Goal: Information Seeking & Learning: Learn about a topic

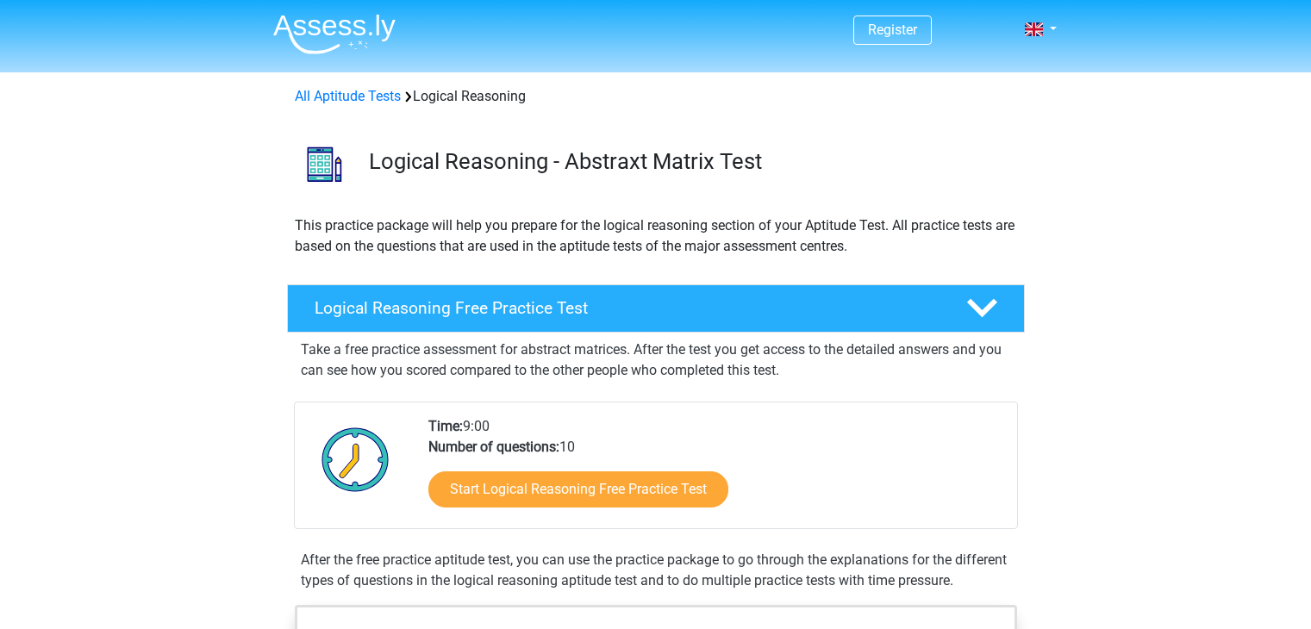
scroll to position [179, 0]
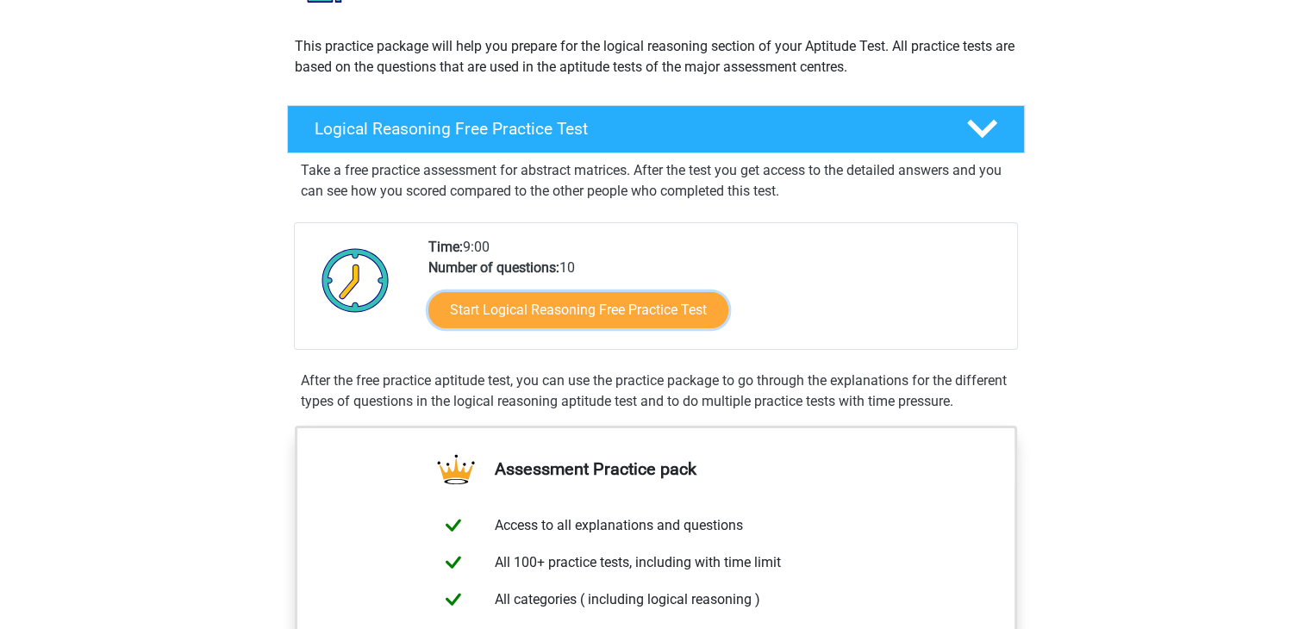
click at [567, 304] on link "Start Logical Reasoning Free Practice Test" at bounding box center [578, 310] width 300 height 36
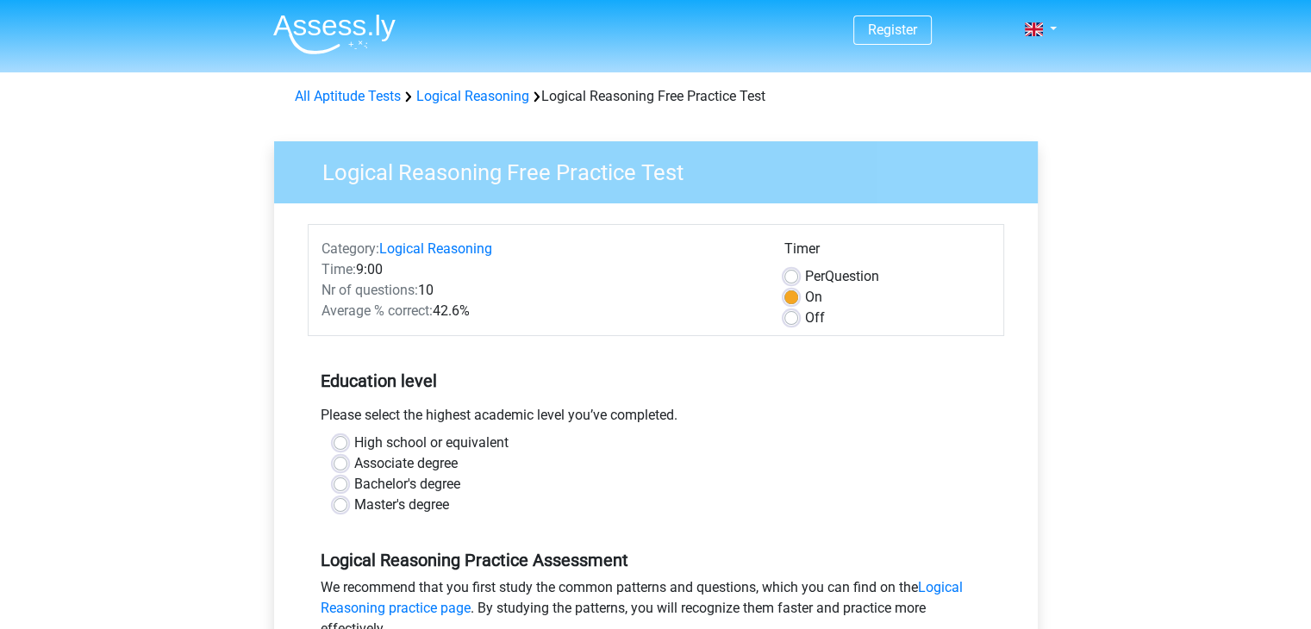
scroll to position [124, 0]
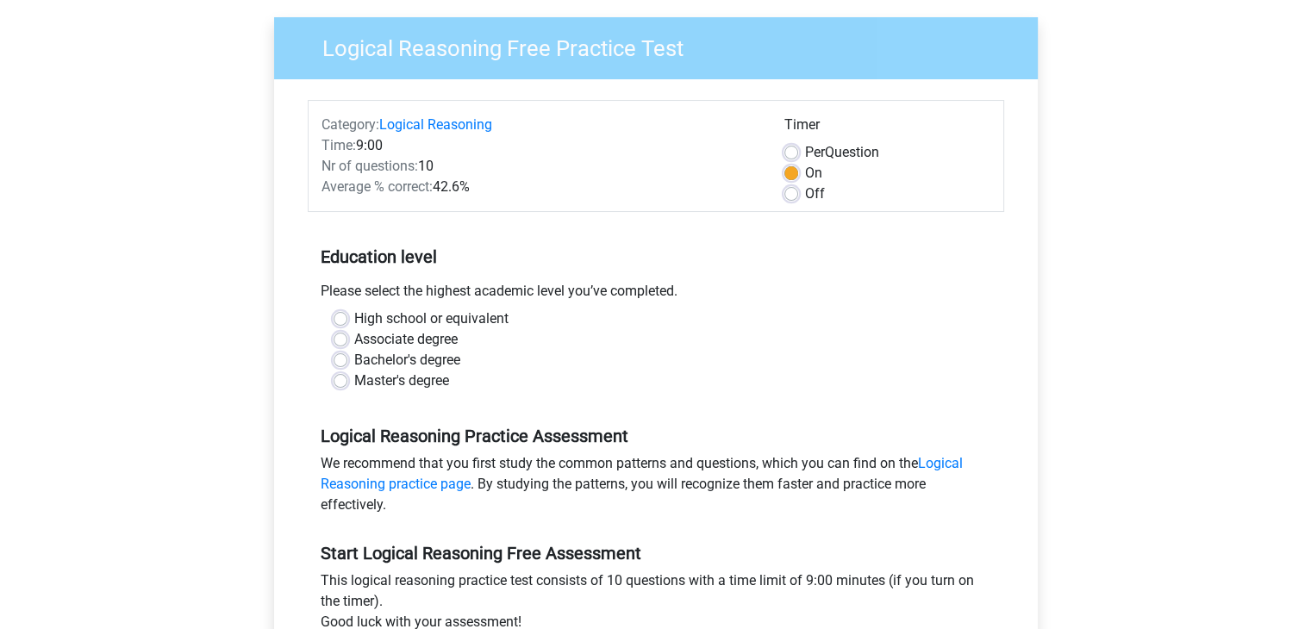
click at [415, 358] on label "Bachelor's degree" at bounding box center [407, 360] width 106 height 21
click at [347, 358] on input "Bachelor's degree" at bounding box center [341, 358] width 14 height 17
radio input "true"
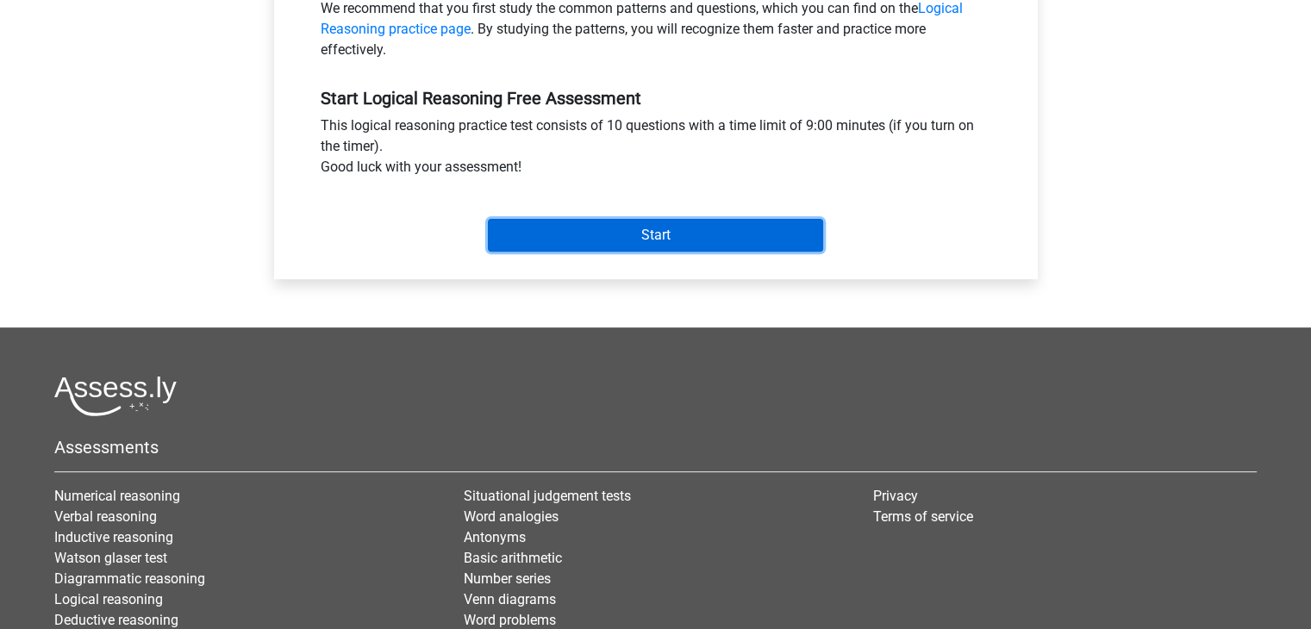
click at [590, 246] on input "Start" at bounding box center [655, 235] width 335 height 33
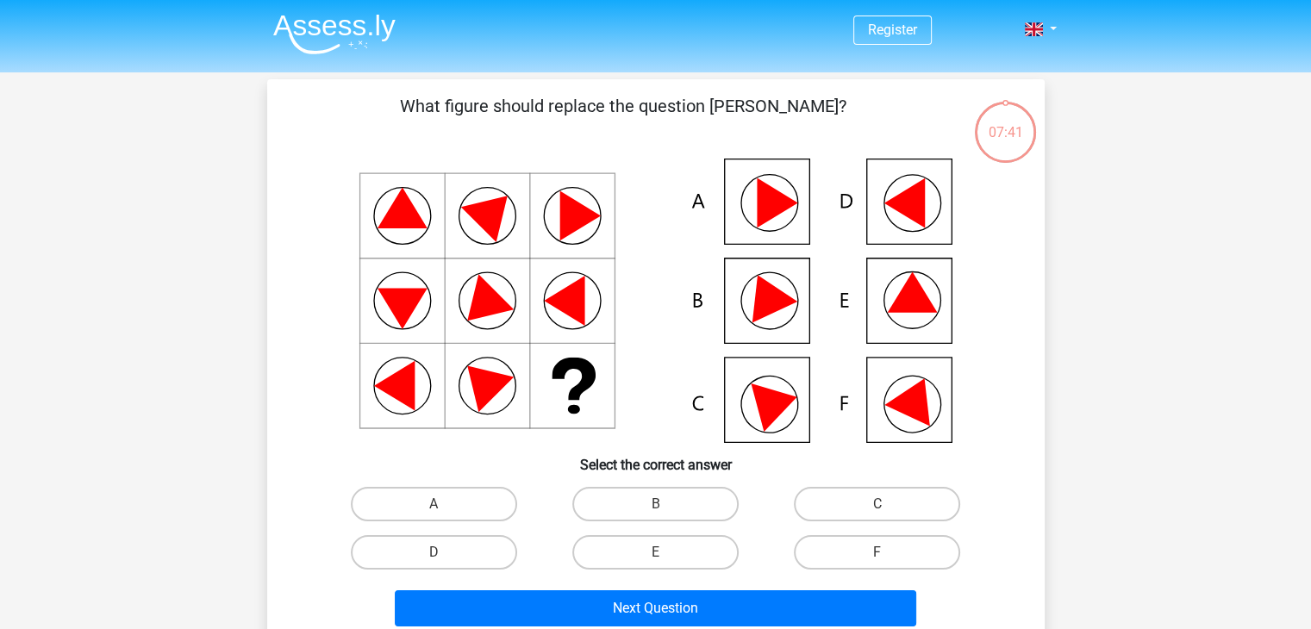
click at [909, 218] on icon at bounding box center [903, 203] width 41 height 50
click at [477, 547] on label "D" at bounding box center [434, 552] width 166 height 34
click at [445, 552] on input "D" at bounding box center [439, 557] width 11 height 11
radio input "true"
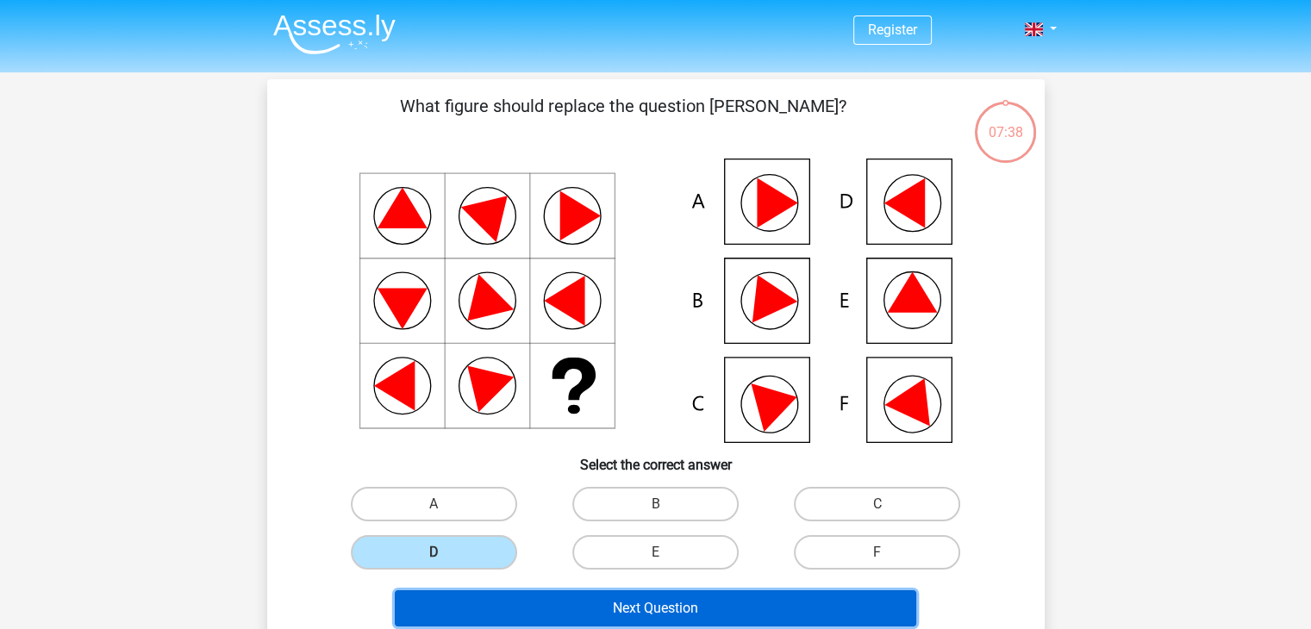
click at [559, 604] on button "Next Question" at bounding box center [655, 608] width 521 height 36
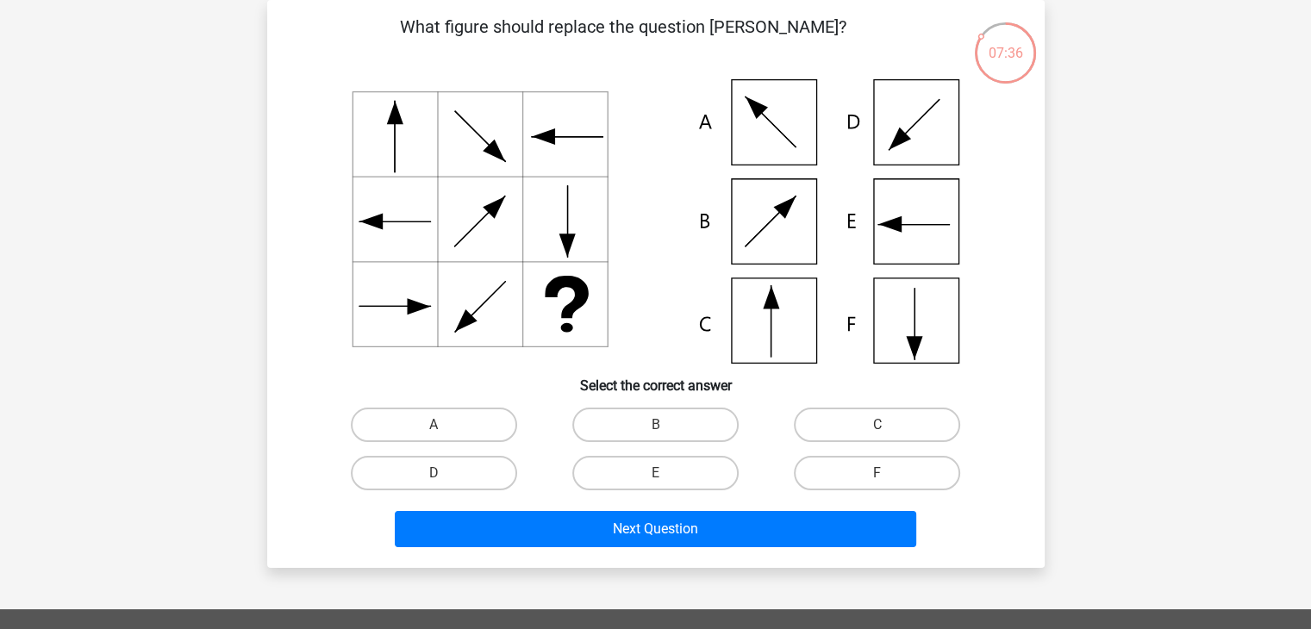
scroll to position [25, 0]
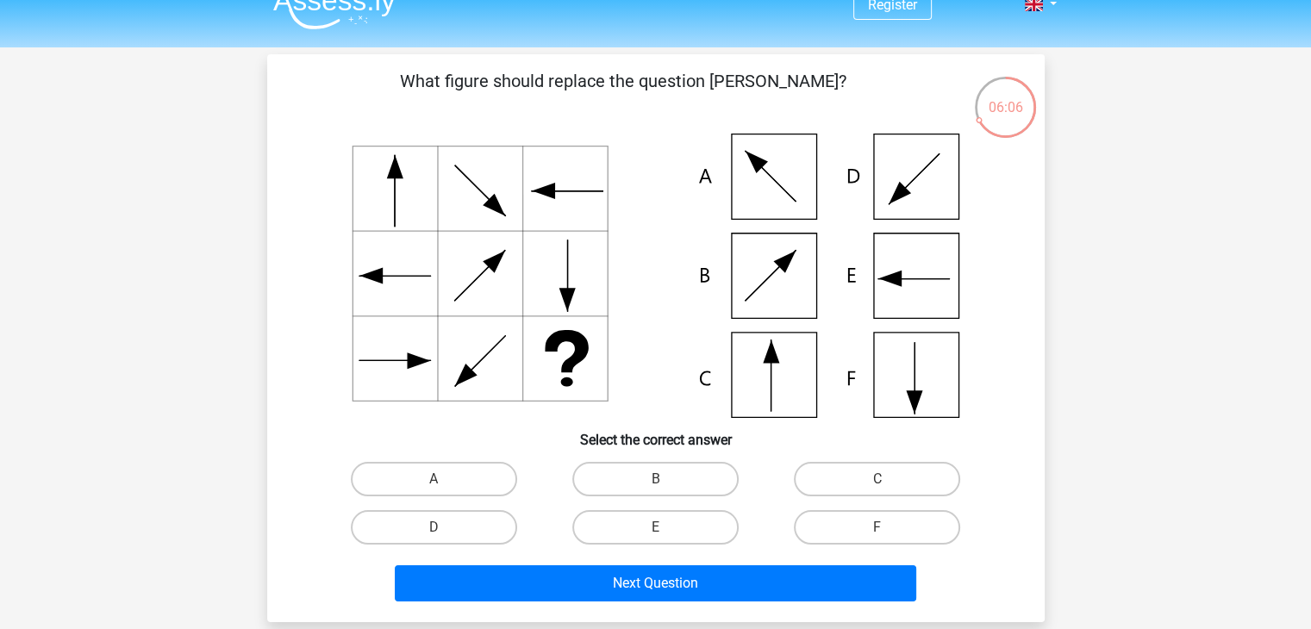
click at [773, 389] on icon at bounding box center [656, 276] width 695 height 284
click at [952, 480] on label "C" at bounding box center [877, 479] width 166 height 34
click at [889, 480] on input "C" at bounding box center [882, 484] width 11 height 11
radio input "true"
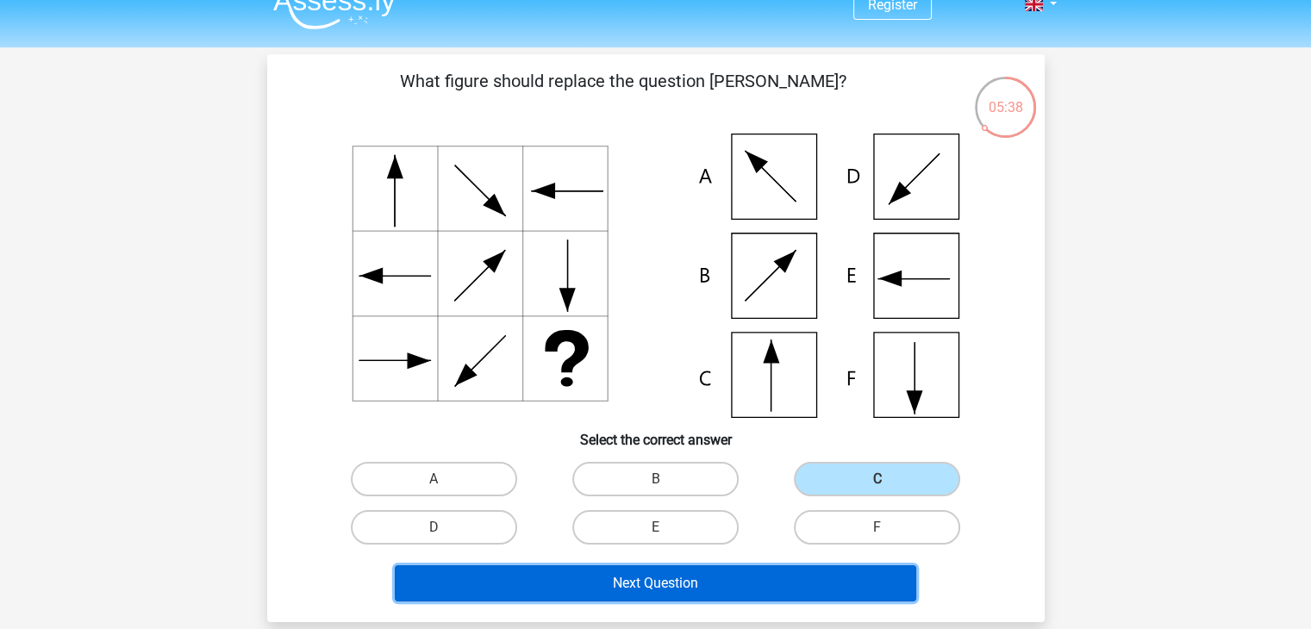
click at [727, 598] on button "Next Question" at bounding box center [655, 583] width 521 height 36
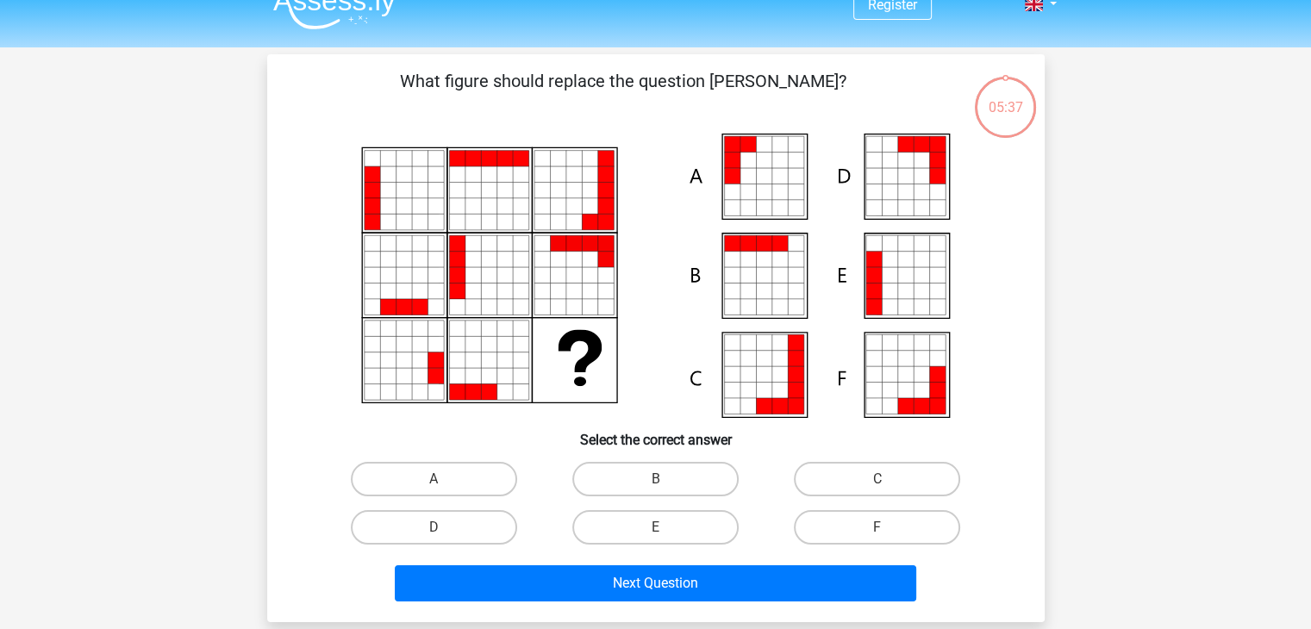
scroll to position [79, 0]
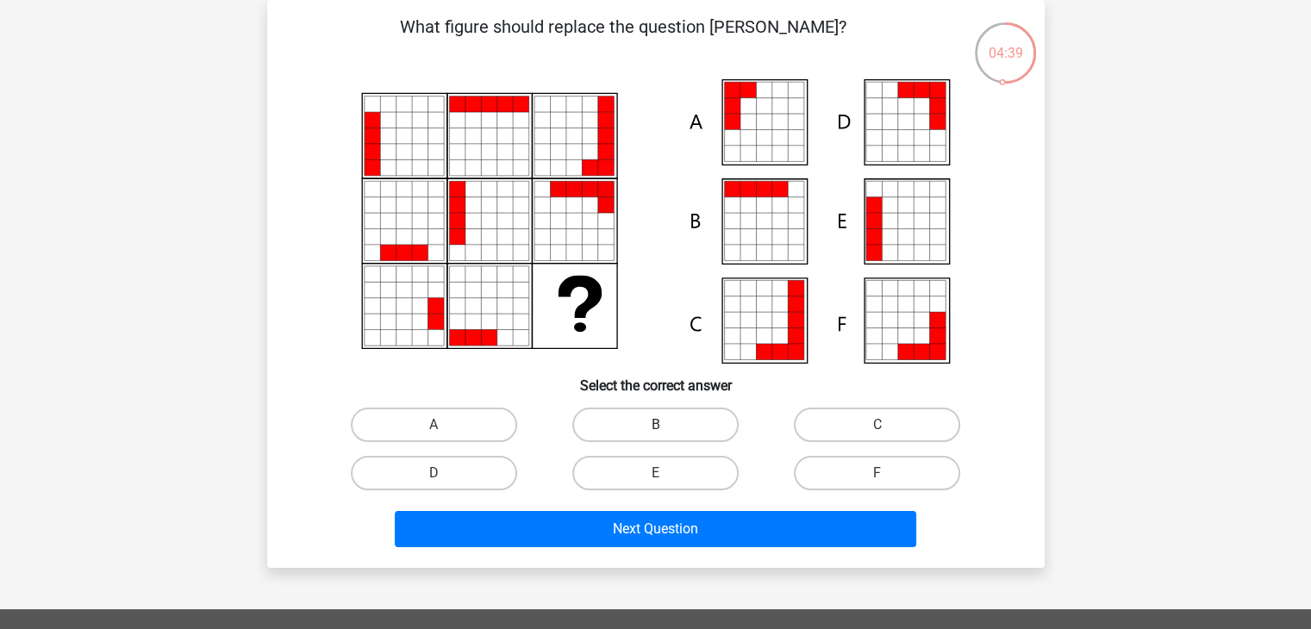
click at [683, 425] on label "B" at bounding box center [655, 425] width 166 height 34
click at [666, 425] on input "B" at bounding box center [660, 430] width 11 height 11
radio input "true"
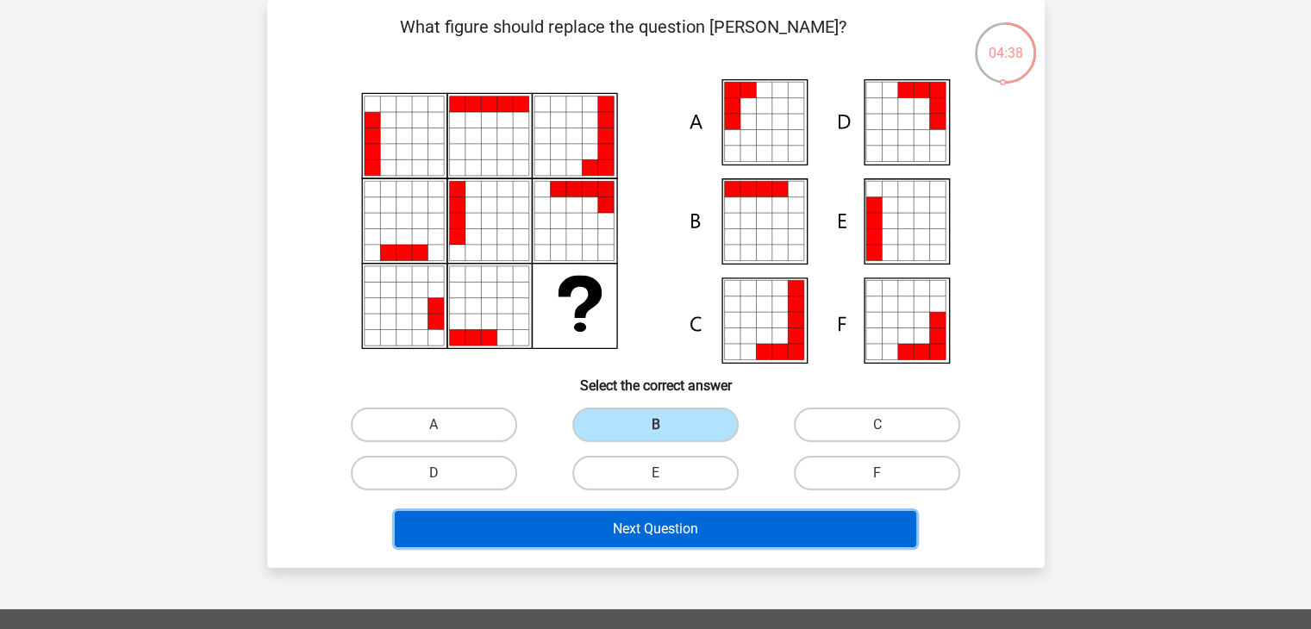
click at [678, 544] on button "Next Question" at bounding box center [655, 529] width 521 height 36
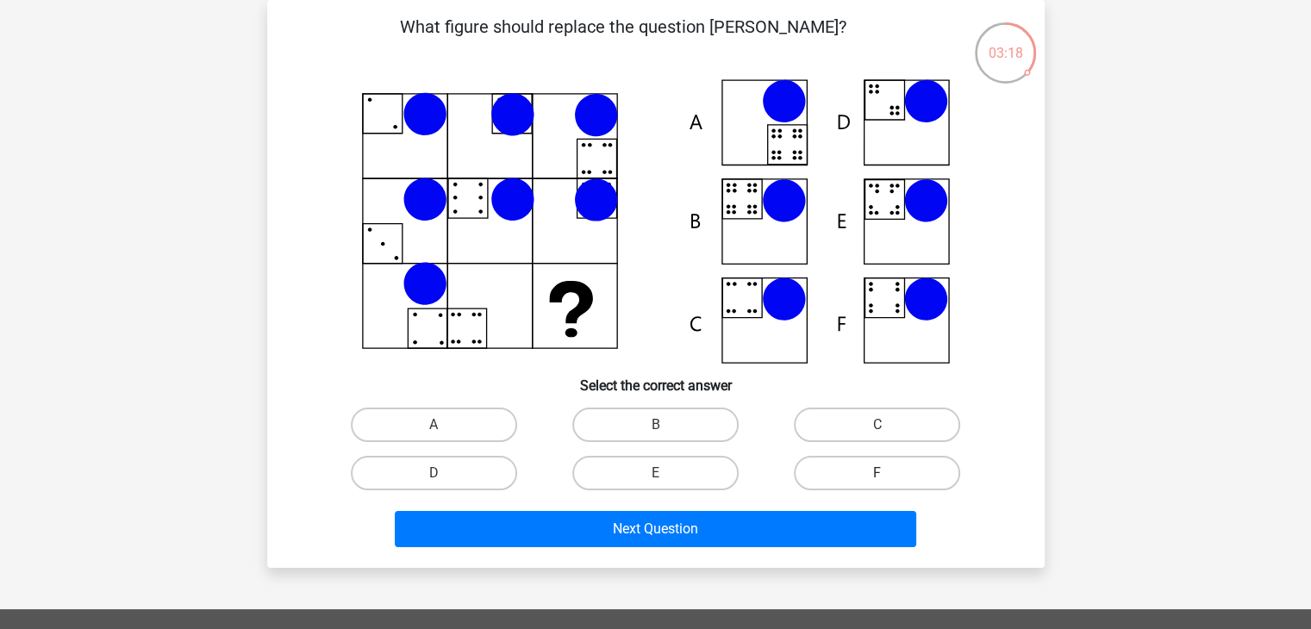
click at [813, 465] on label "F" at bounding box center [877, 473] width 166 height 34
click at [877, 473] on input "F" at bounding box center [882, 478] width 11 height 11
radio input "true"
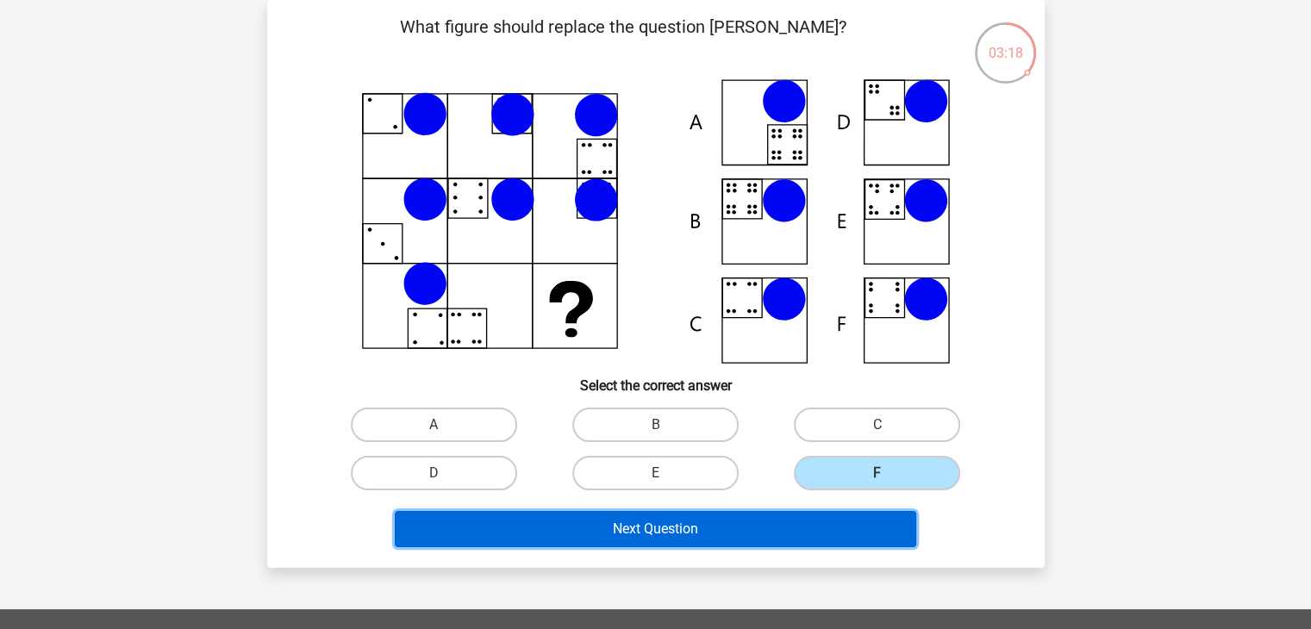
click at [757, 538] on button "Next Question" at bounding box center [655, 529] width 521 height 36
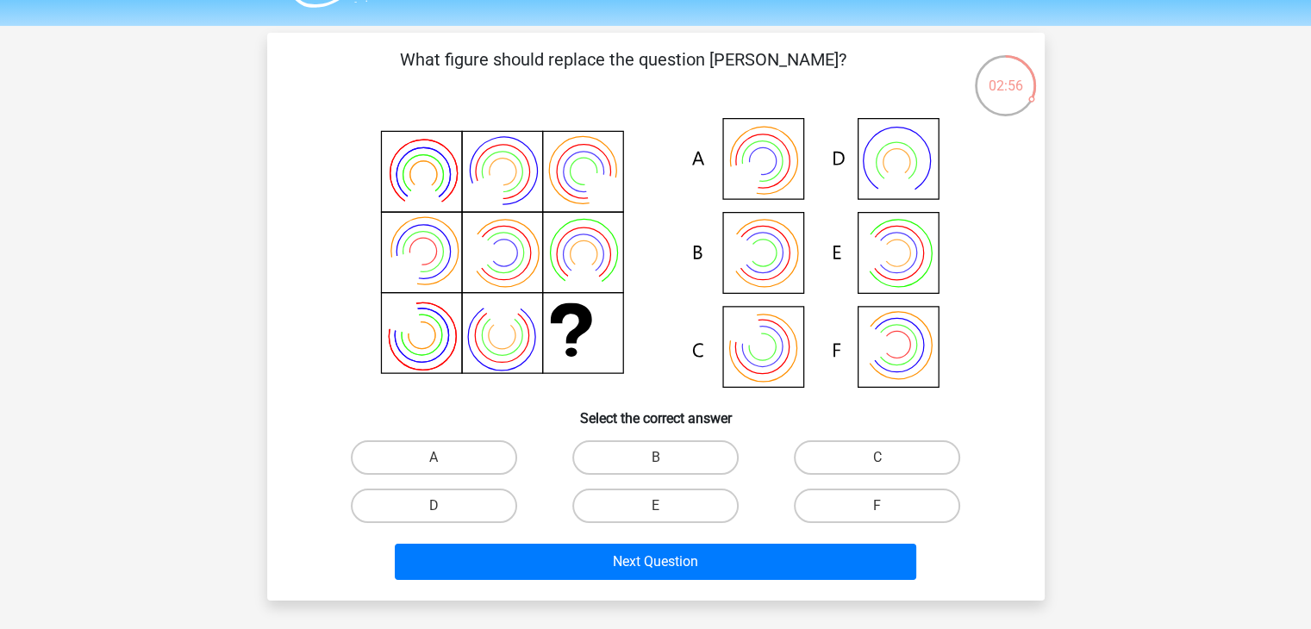
scroll to position [46, 0]
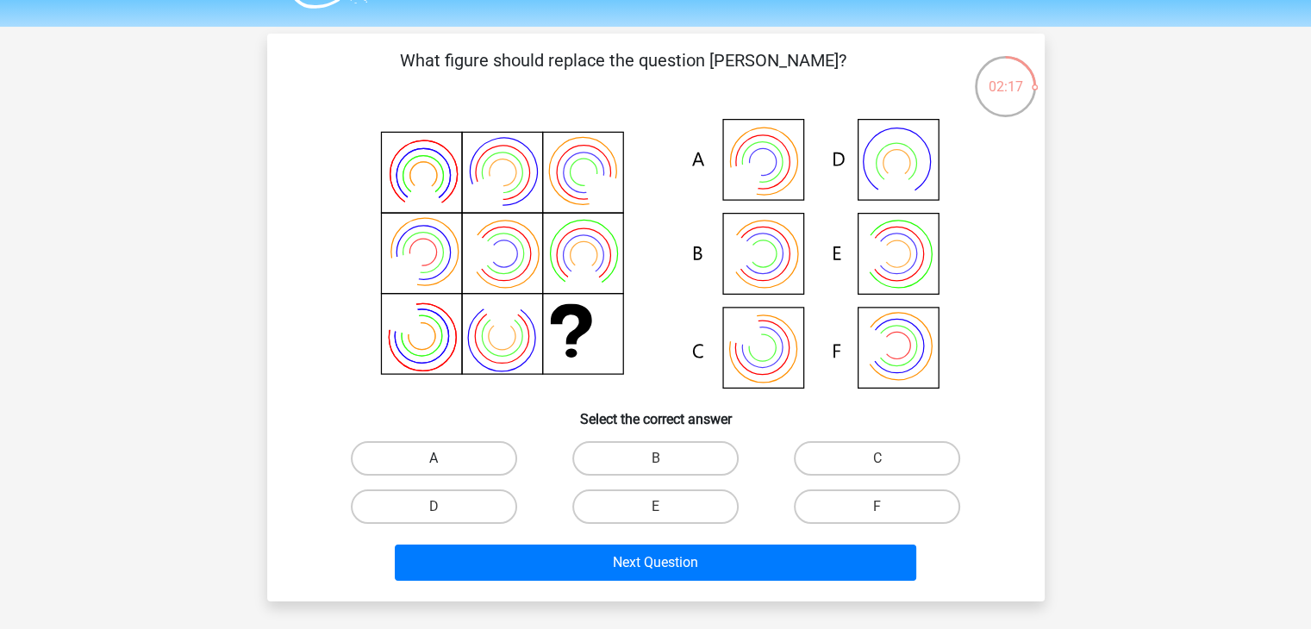
click at [453, 451] on label "A" at bounding box center [434, 458] width 166 height 34
click at [445, 459] on input "A" at bounding box center [439, 464] width 11 height 11
radio input "true"
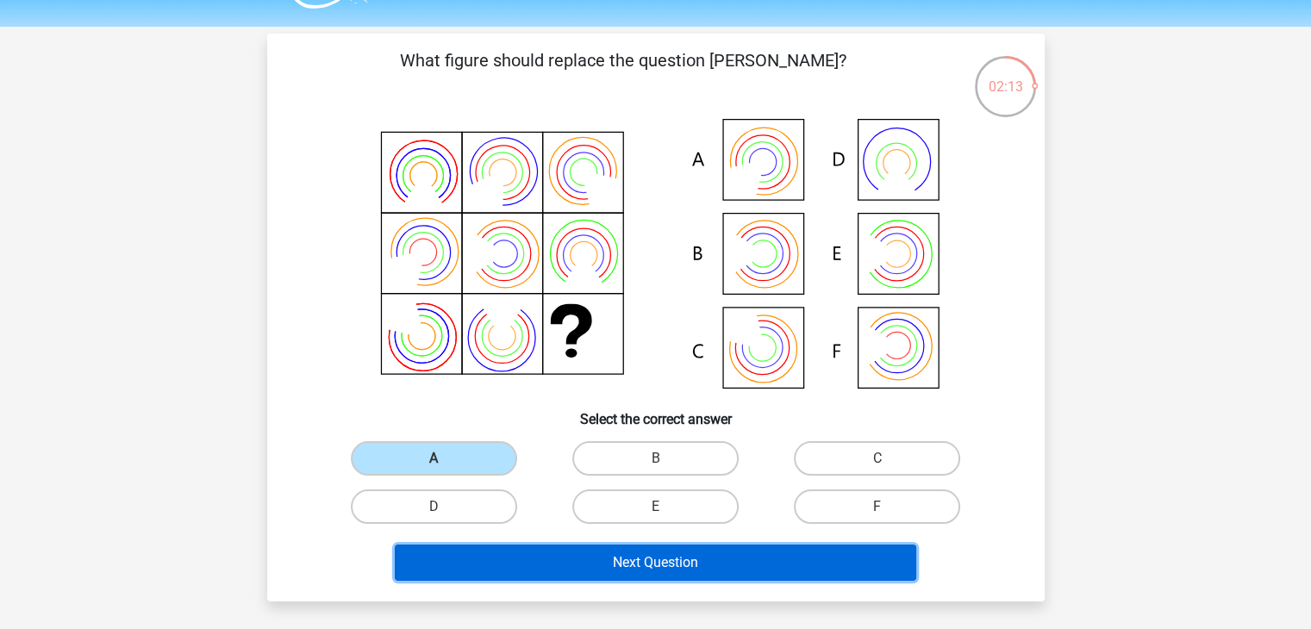
click at [539, 554] on button "Next Question" at bounding box center [655, 563] width 521 height 36
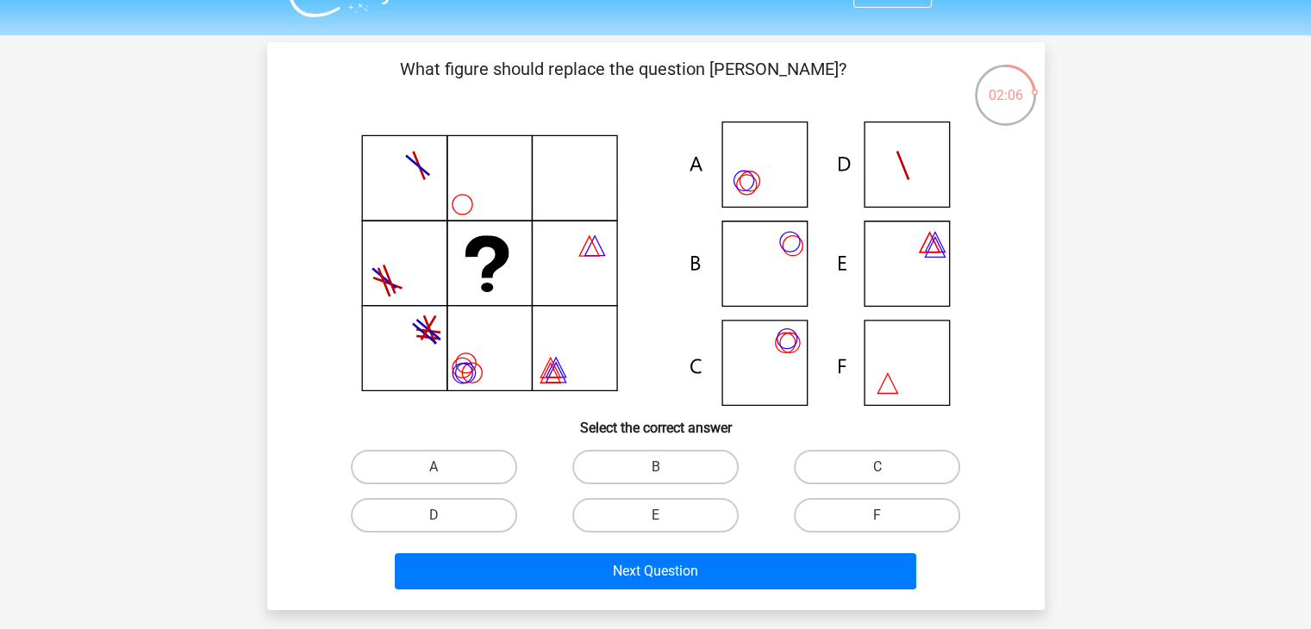
scroll to position [36, 0]
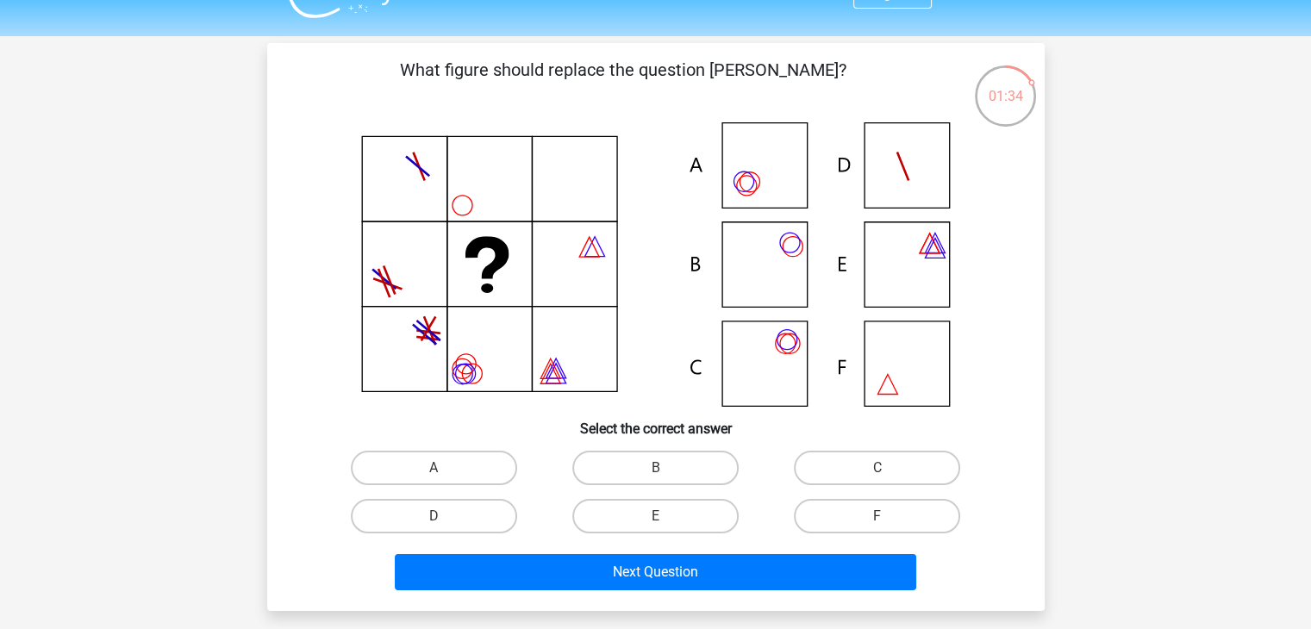
click at [783, 280] on icon at bounding box center [656, 264] width 695 height 284
click at [682, 459] on label "B" at bounding box center [655, 468] width 166 height 34
click at [666, 468] on input "B" at bounding box center [660, 473] width 11 height 11
radio input "true"
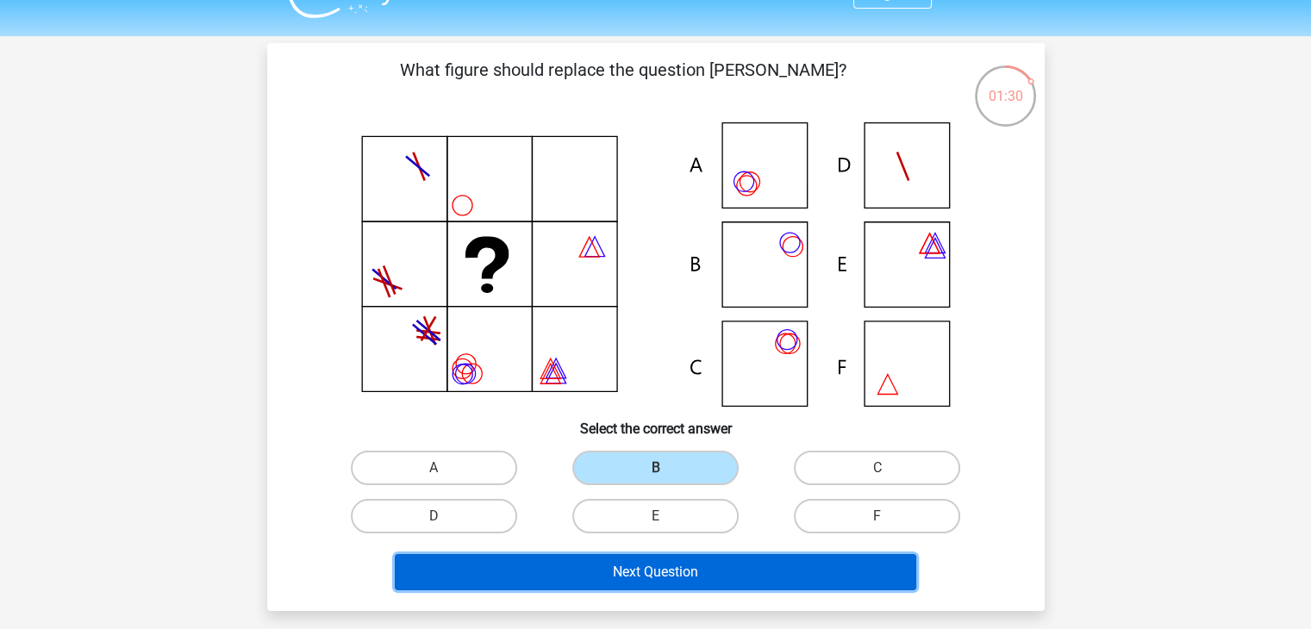
click at [641, 570] on button "Next Question" at bounding box center [655, 572] width 521 height 36
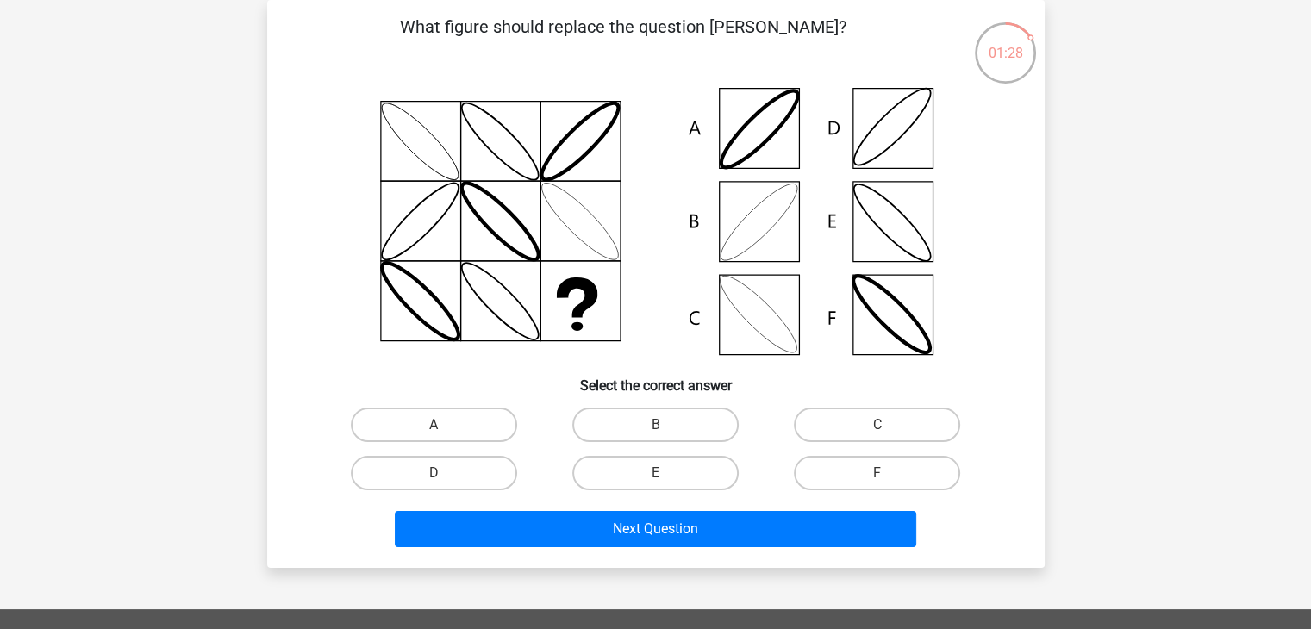
scroll to position [23, 0]
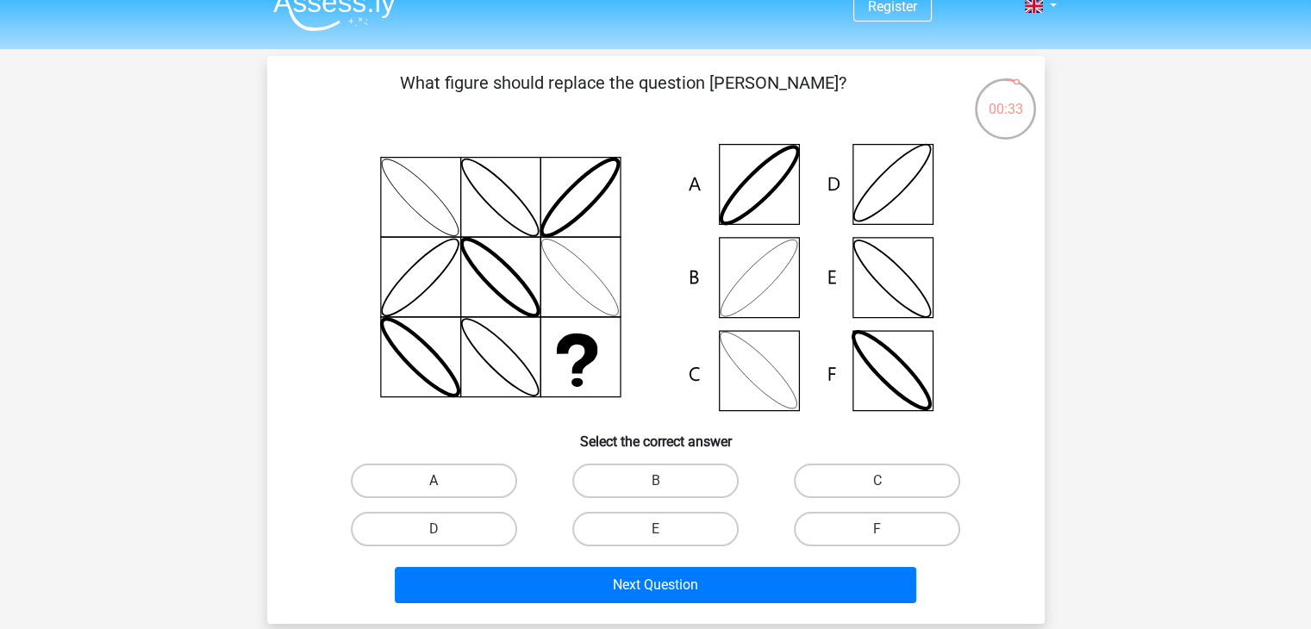
click at [402, 471] on label "A" at bounding box center [434, 481] width 166 height 34
click at [434, 481] on input "A" at bounding box center [439, 486] width 11 height 11
radio input "true"
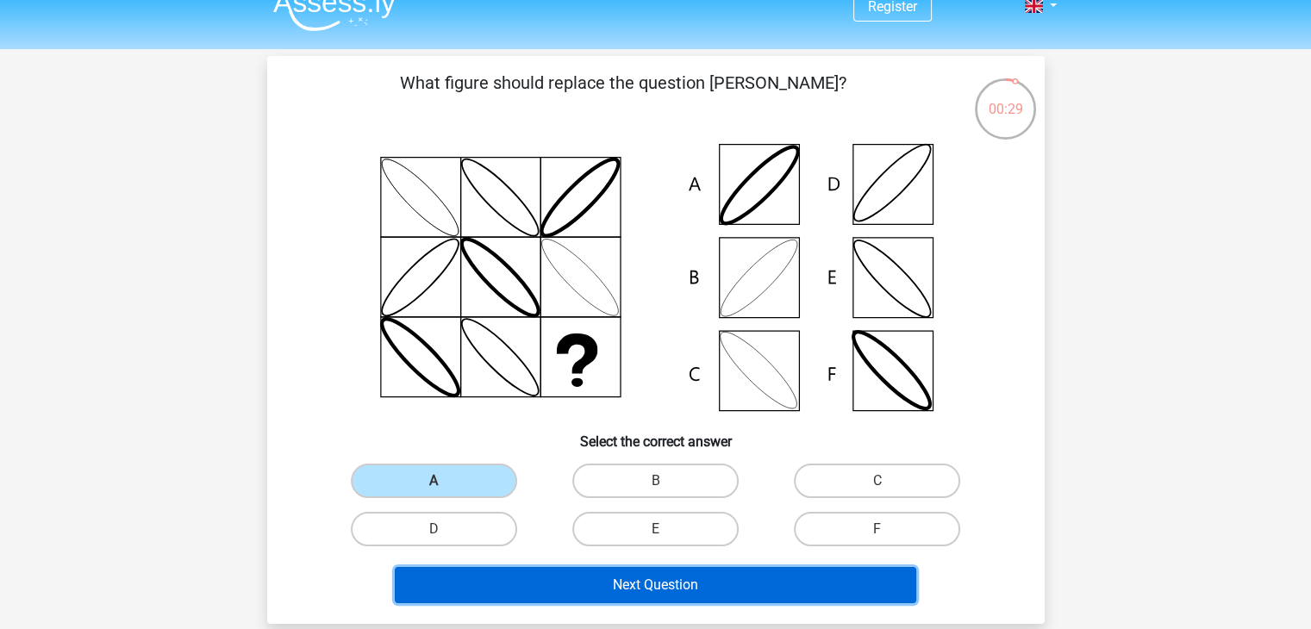
click at [493, 571] on button "Next Question" at bounding box center [655, 585] width 521 height 36
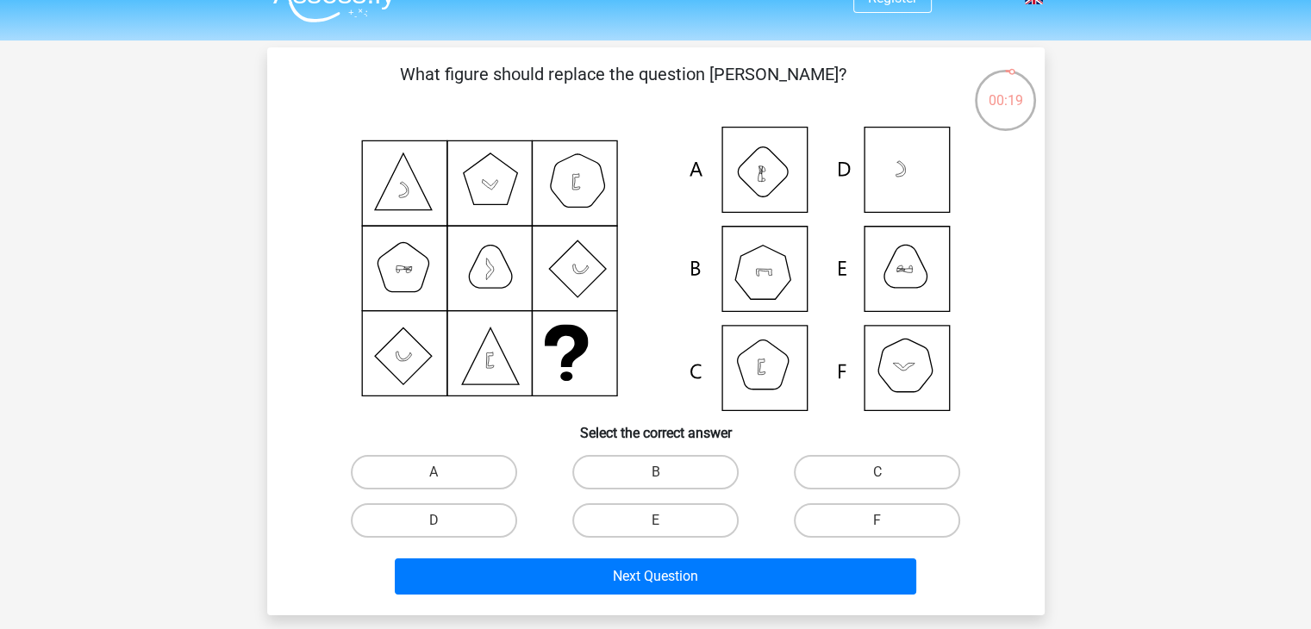
scroll to position [33, 0]
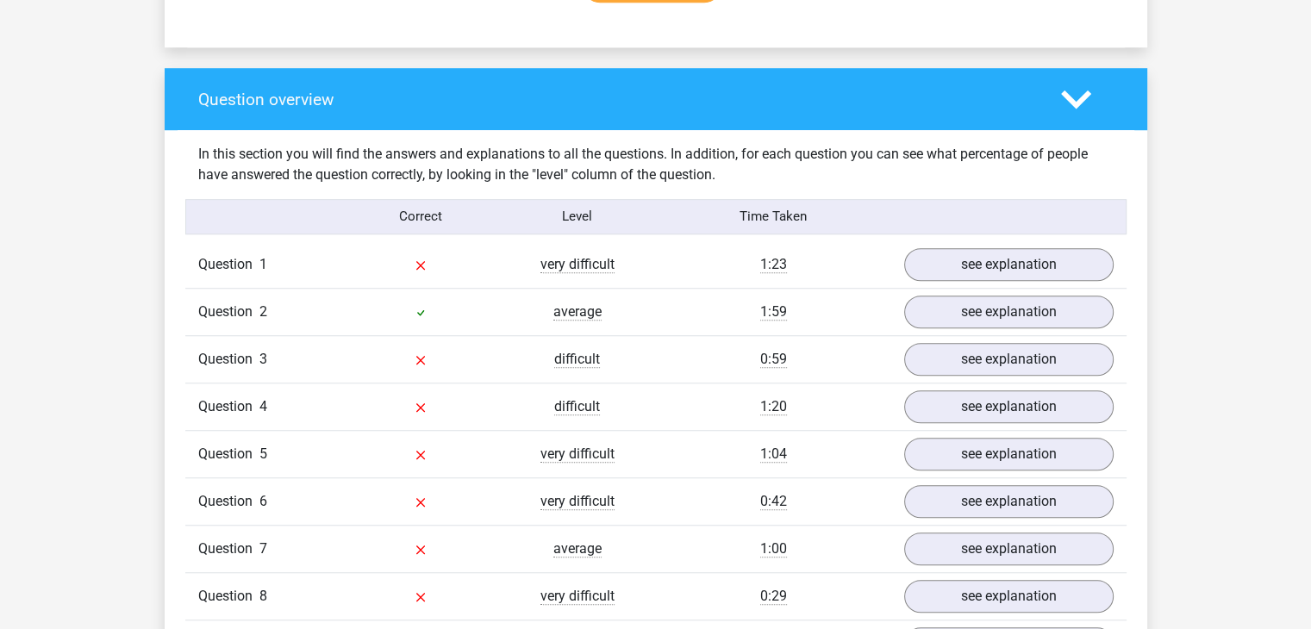
scroll to position [1212, 0]
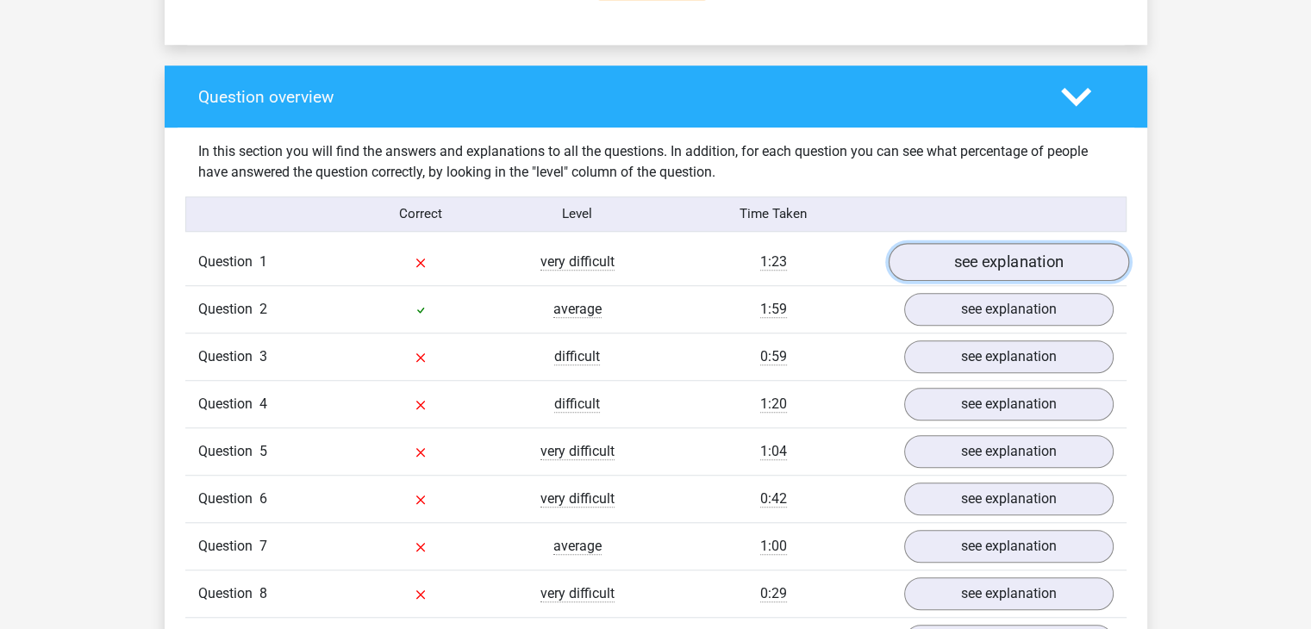
click at [980, 254] on link "see explanation" at bounding box center [1008, 262] width 240 height 38
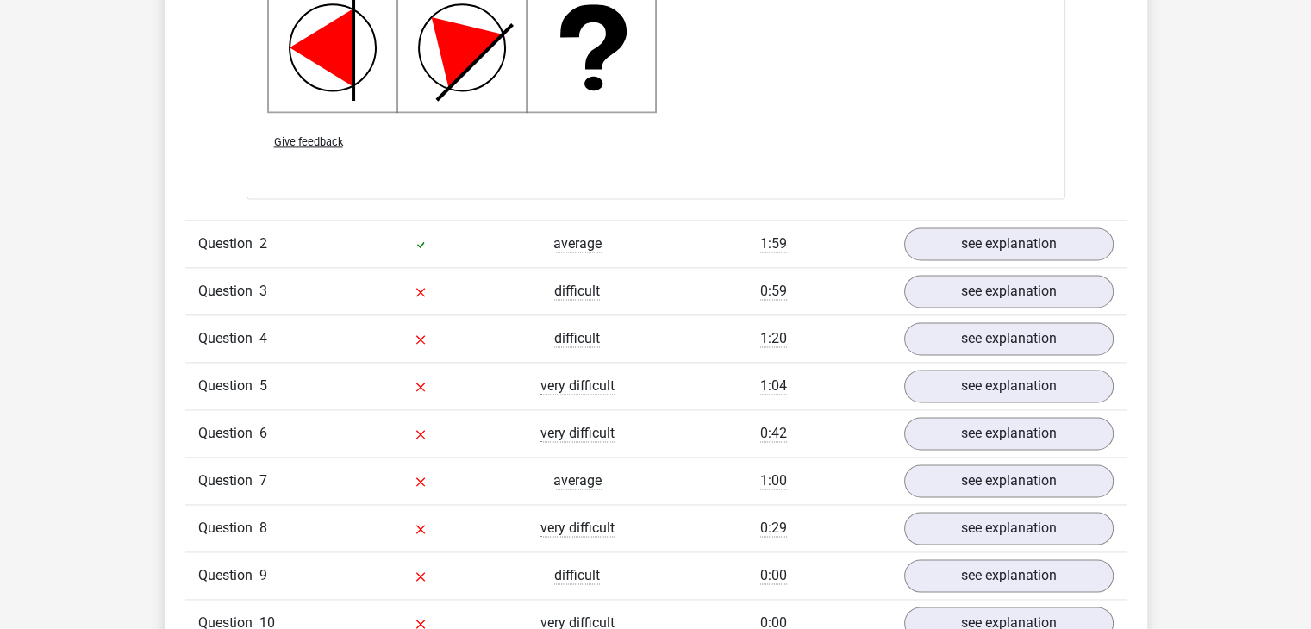
scroll to position [2375, 0]
click at [1039, 276] on link "see explanation" at bounding box center [1008, 291] width 240 height 38
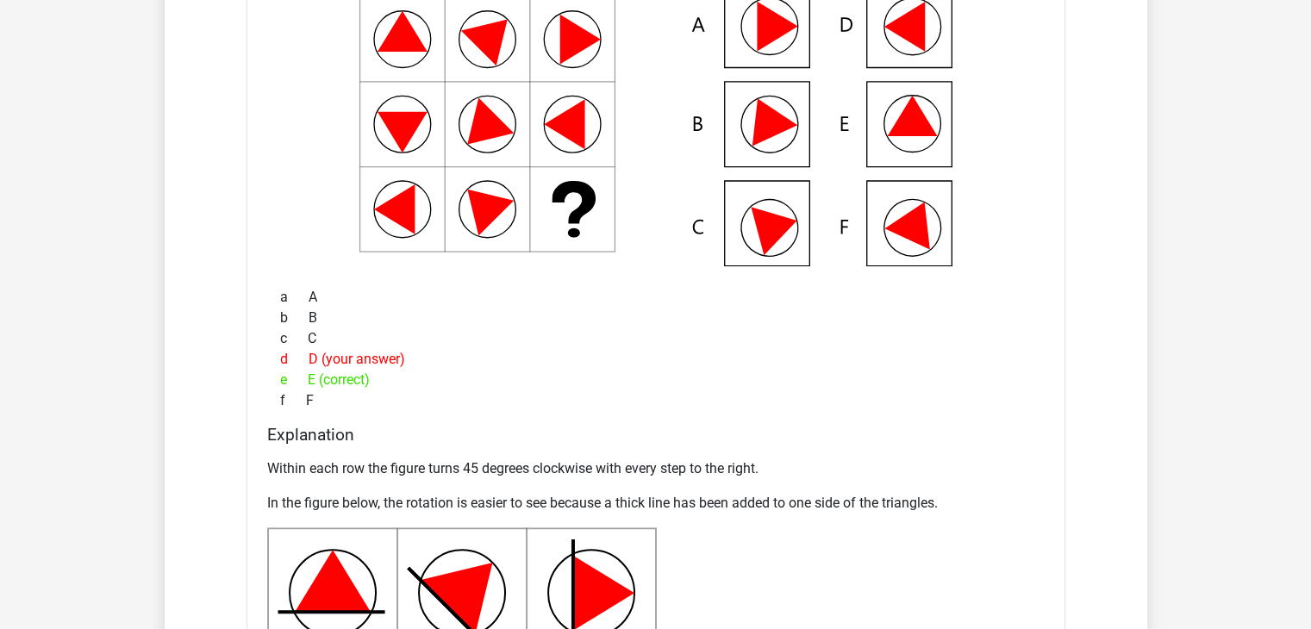
scroll to position [1274, 0]
